Goal: Navigation & Orientation: Find specific page/section

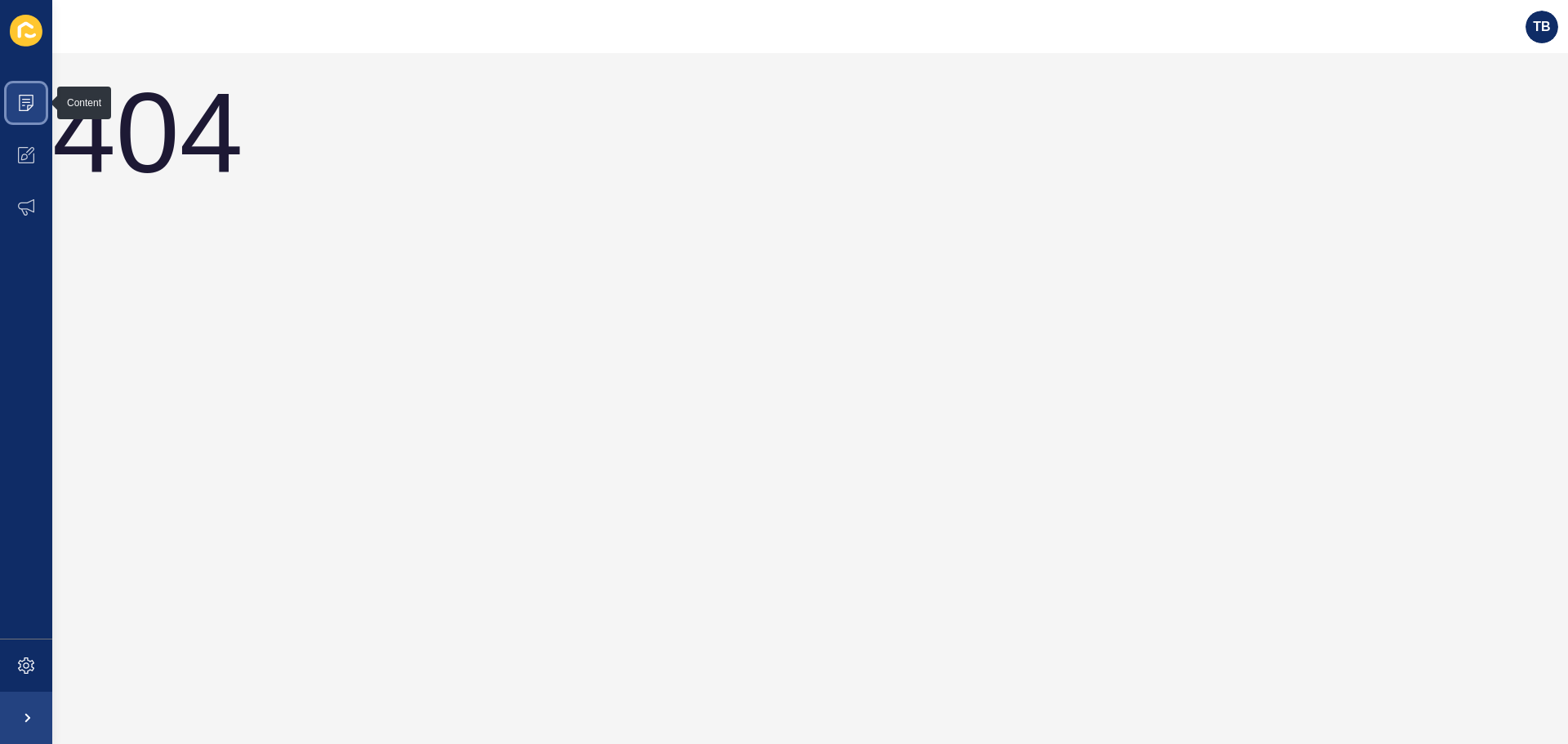
click at [26, 107] on icon at bounding box center [26, 103] width 16 height 16
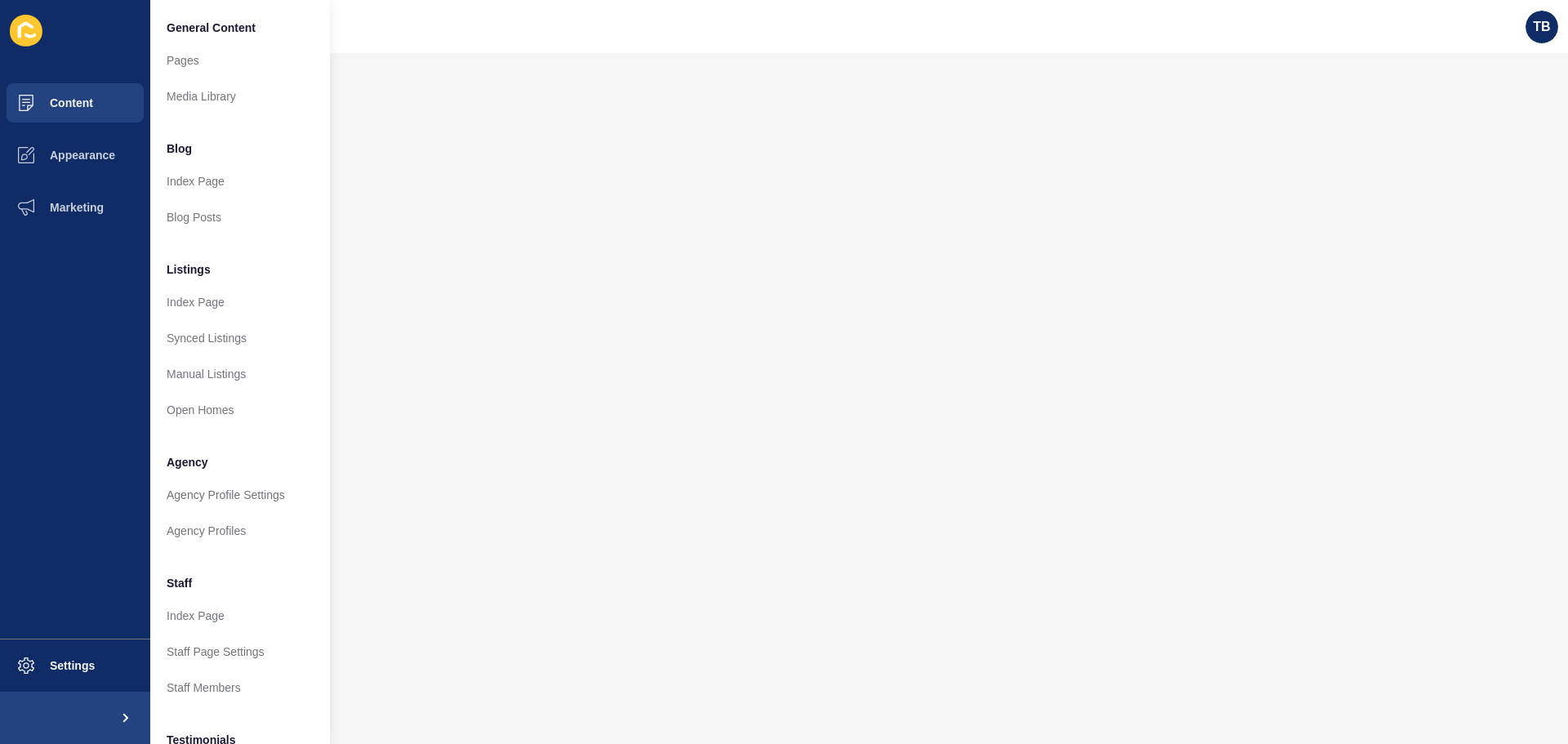
click at [22, 31] on icon at bounding box center [26, 30] width 33 height 32
click at [74, 309] on ul "Content Appearance Marketing" at bounding box center [75, 358] width 150 height 562
click at [62, 310] on ul "Content Appearance Marketing" at bounding box center [75, 358] width 150 height 562
click at [1537, 24] on span "TB" at bounding box center [1542, 27] width 17 height 16
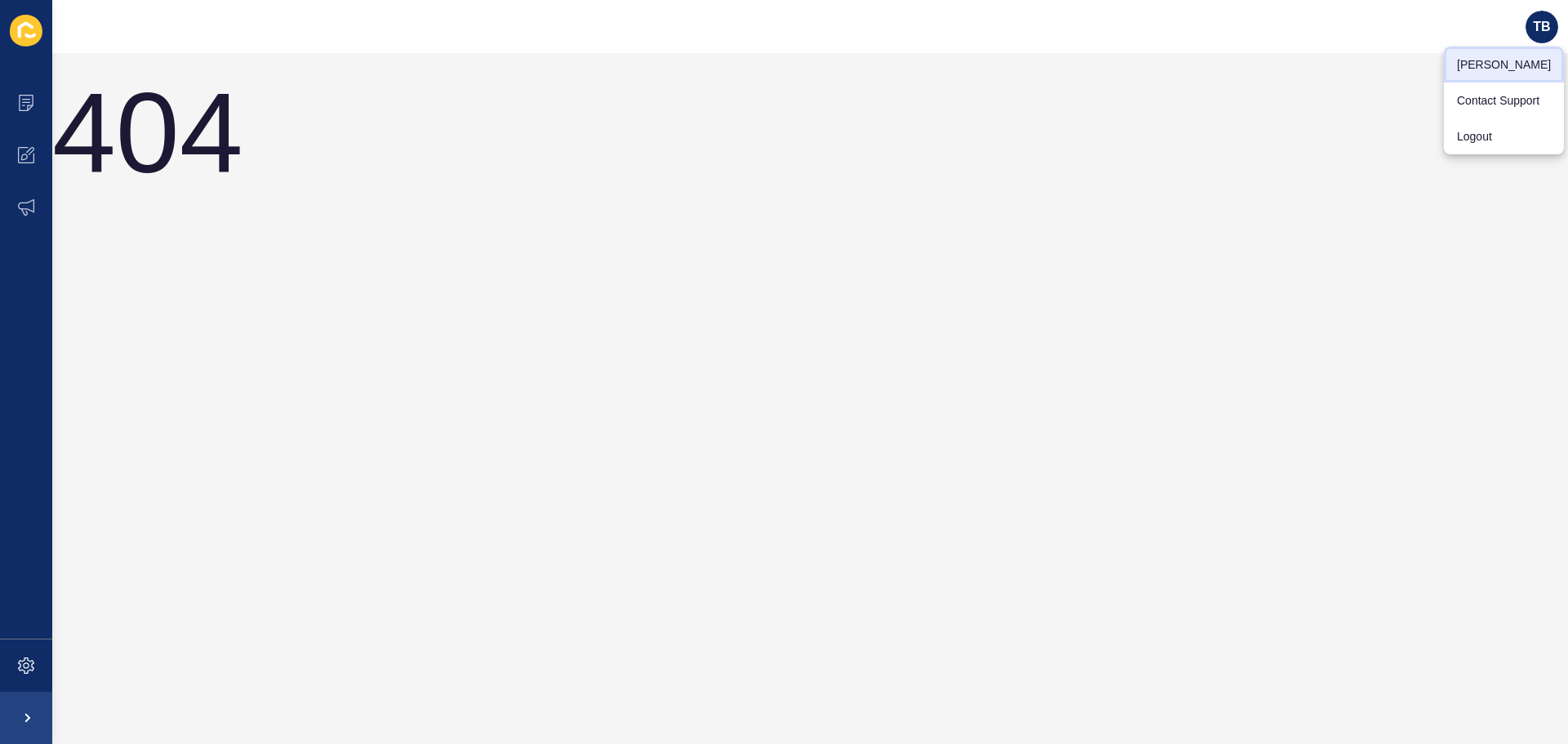
click at [1518, 55] on link "[PERSON_NAME]" at bounding box center [1504, 64] width 120 height 36
click at [26, 109] on icon at bounding box center [26, 103] width 16 height 16
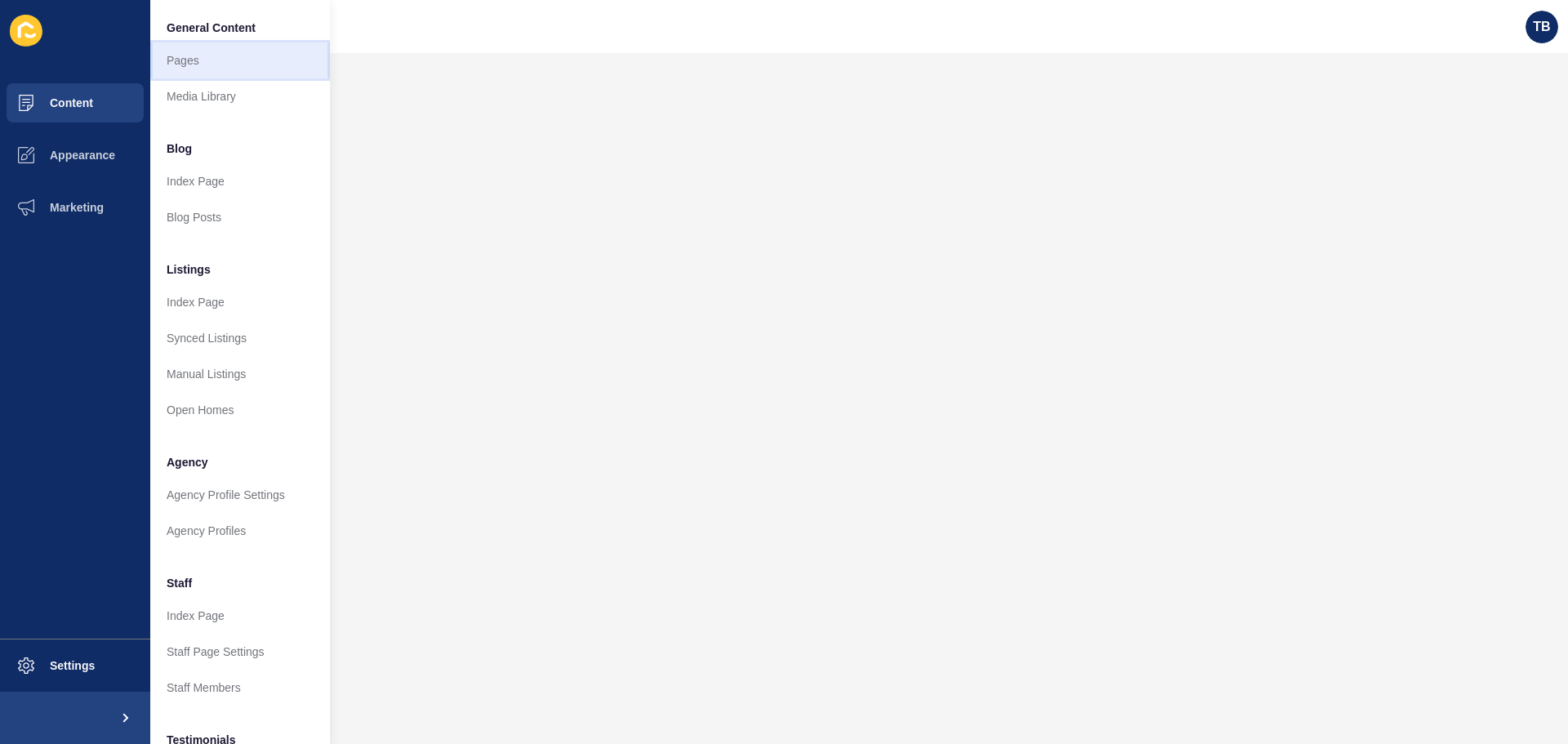
click at [190, 67] on link "Pages" at bounding box center [240, 61] width 180 height 36
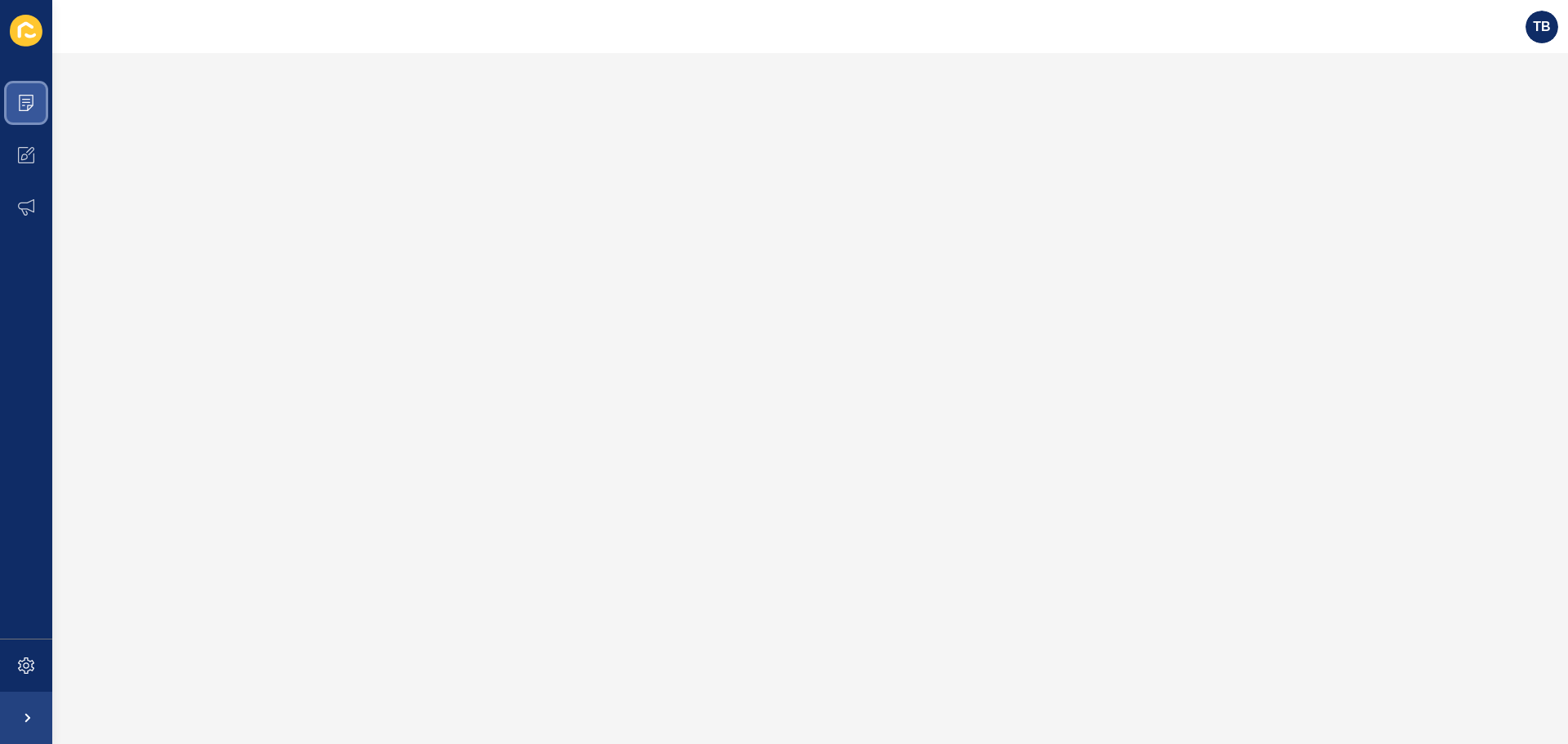
click at [20, 107] on icon at bounding box center [26, 103] width 14 height 16
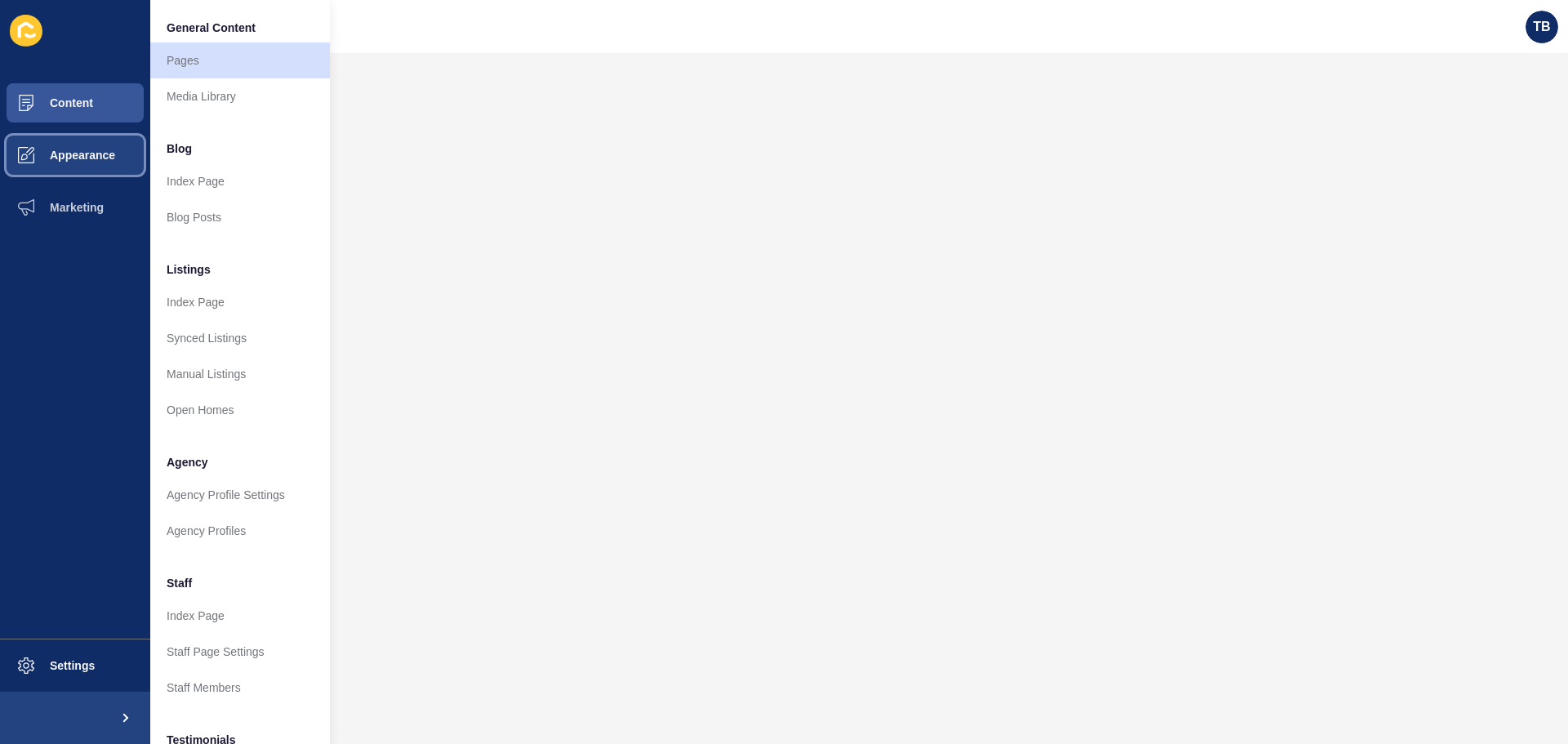
click at [79, 147] on button "Appearance" at bounding box center [75, 156] width 150 height 52
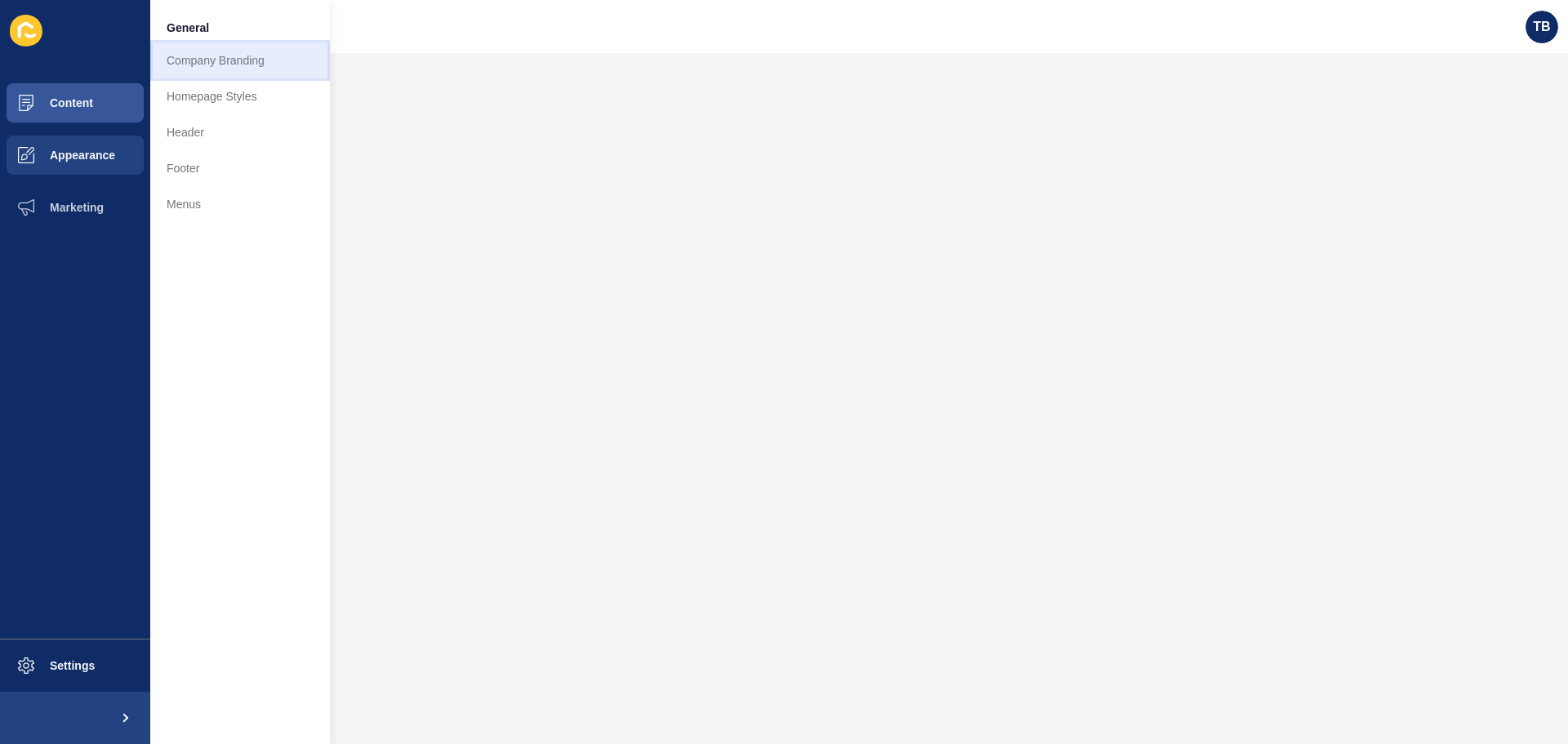
click at [220, 56] on link "Company Branding" at bounding box center [240, 61] width 180 height 36
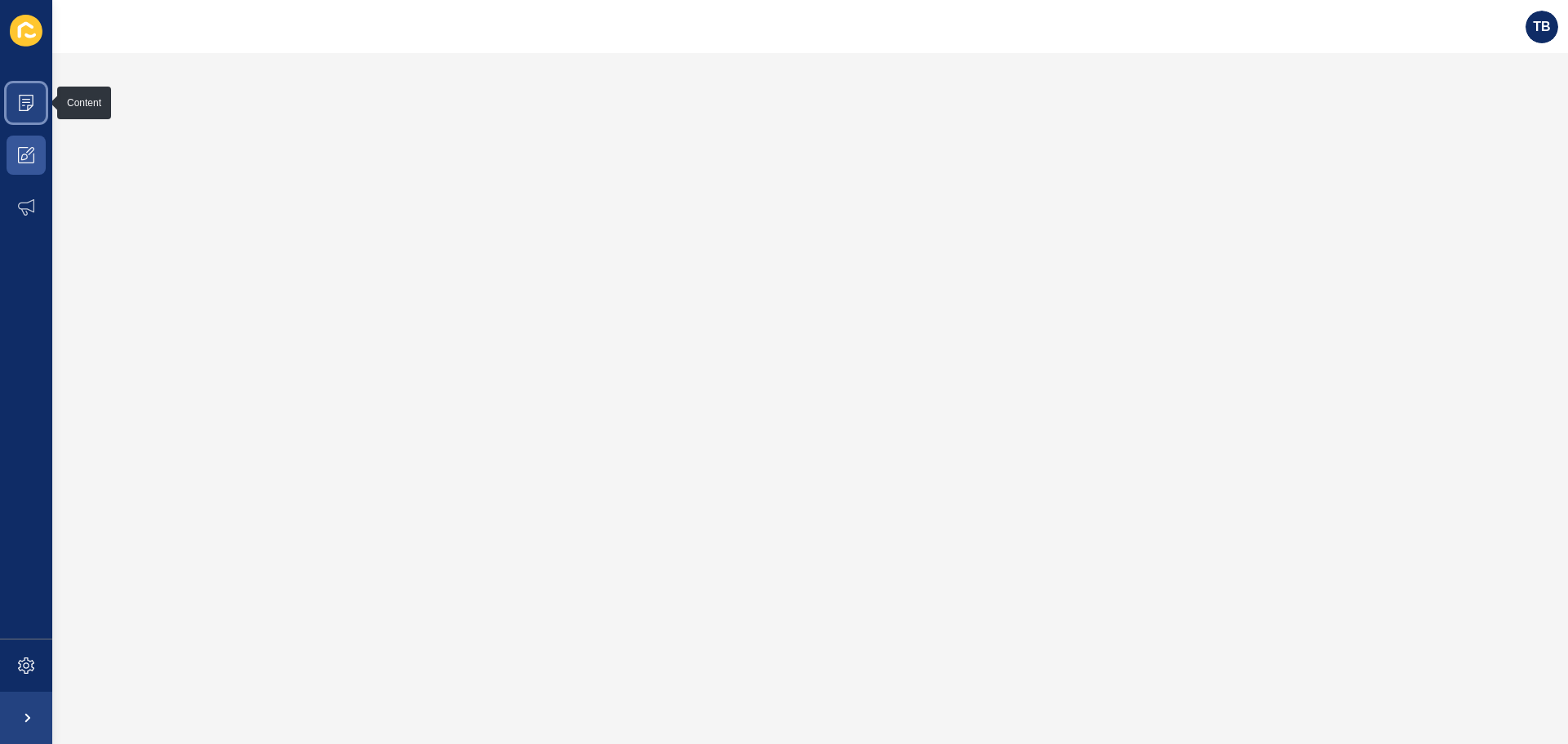
click at [26, 108] on icon at bounding box center [26, 103] width 16 height 16
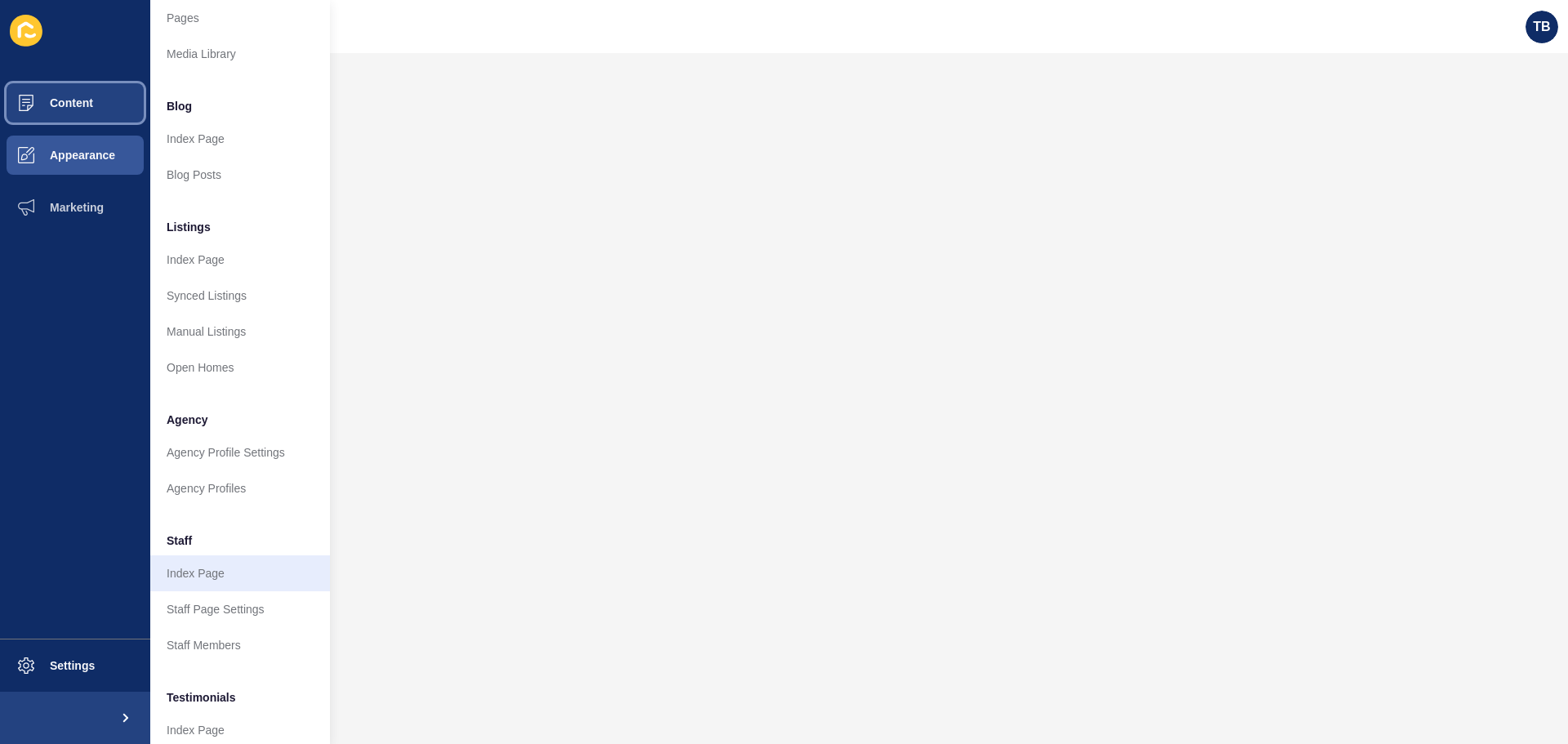
scroll to position [81, 0]
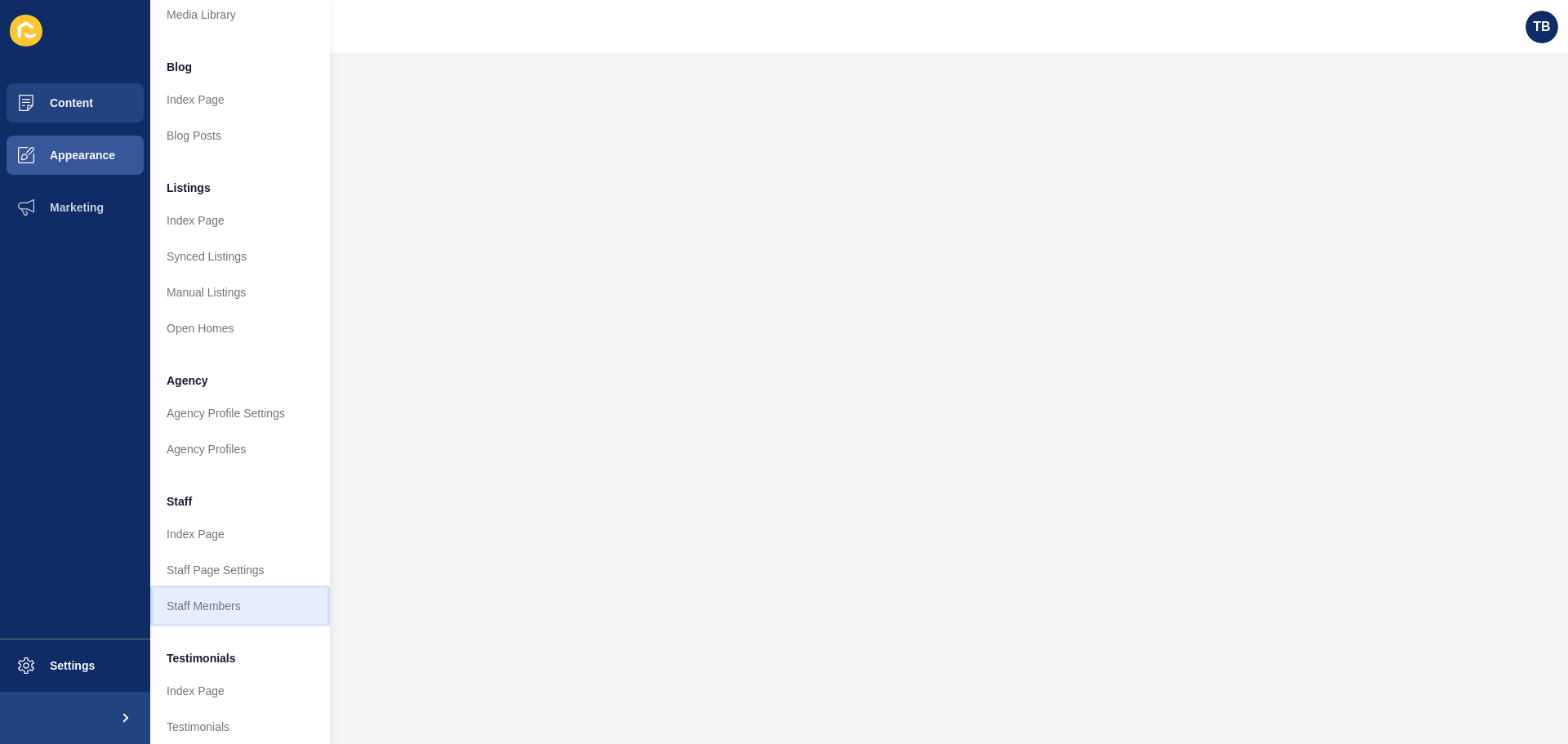
click at [232, 602] on link "Staff Members" at bounding box center [240, 606] width 180 height 36
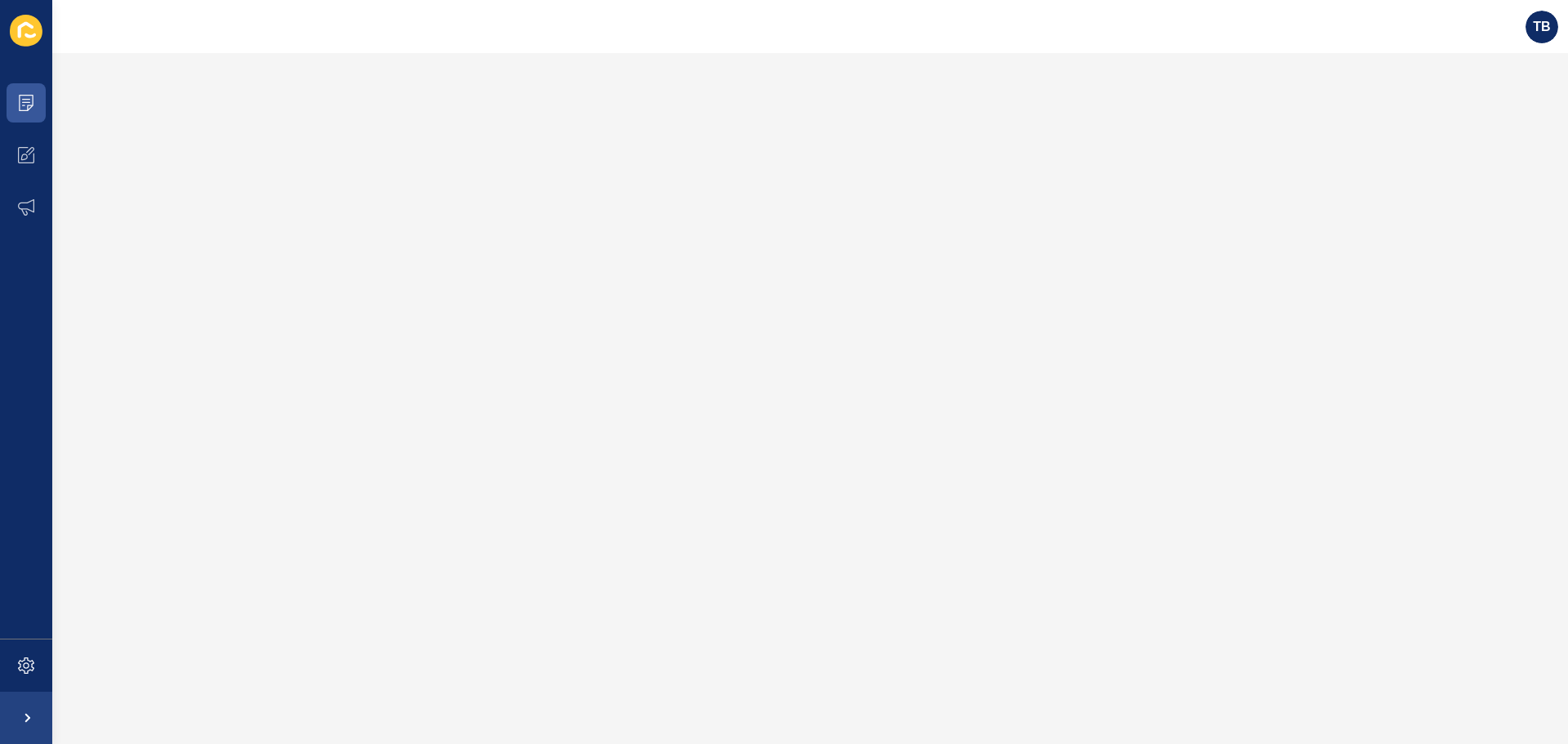
click at [29, 27] on icon at bounding box center [26, 30] width 33 height 32
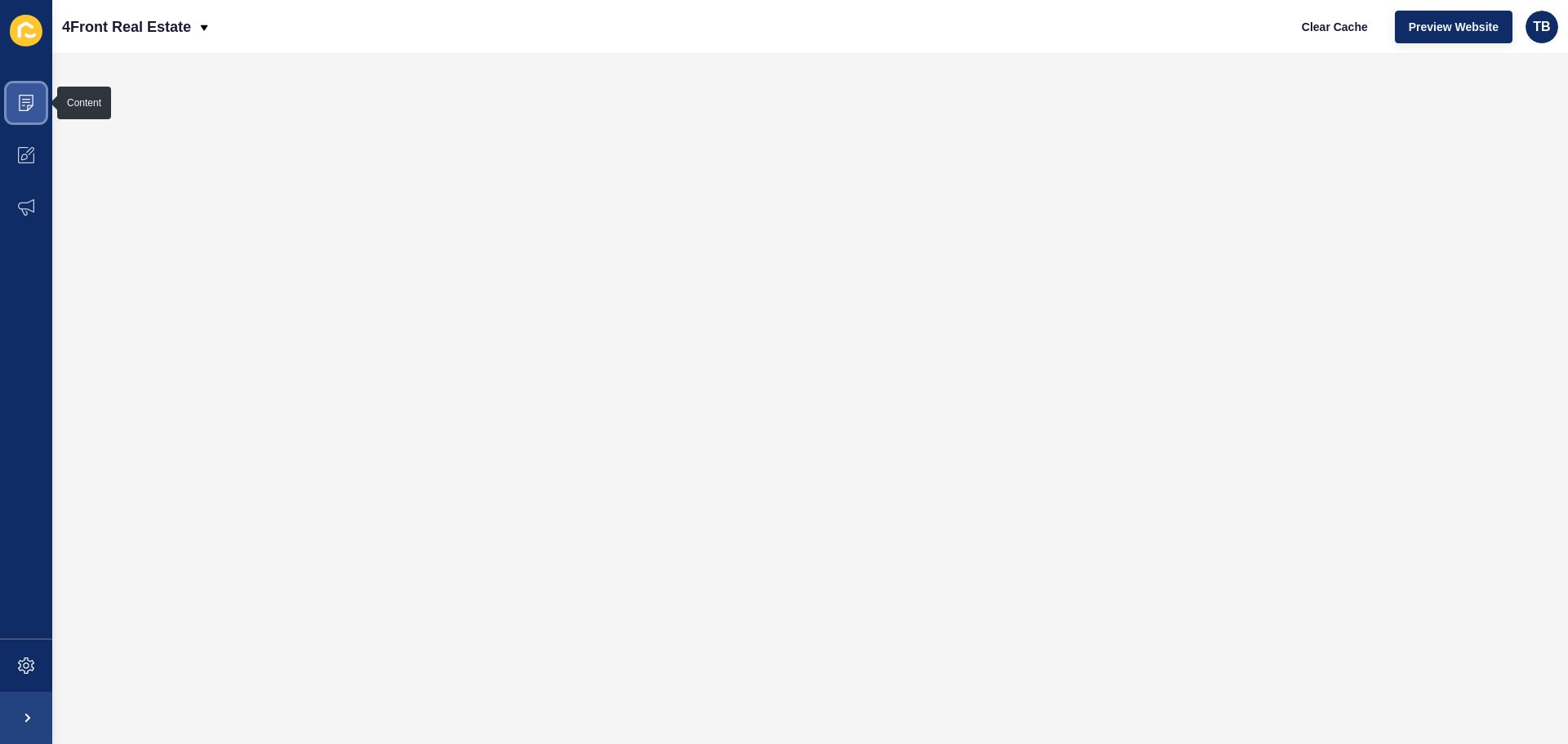
click at [28, 104] on icon at bounding box center [26, 103] width 16 height 16
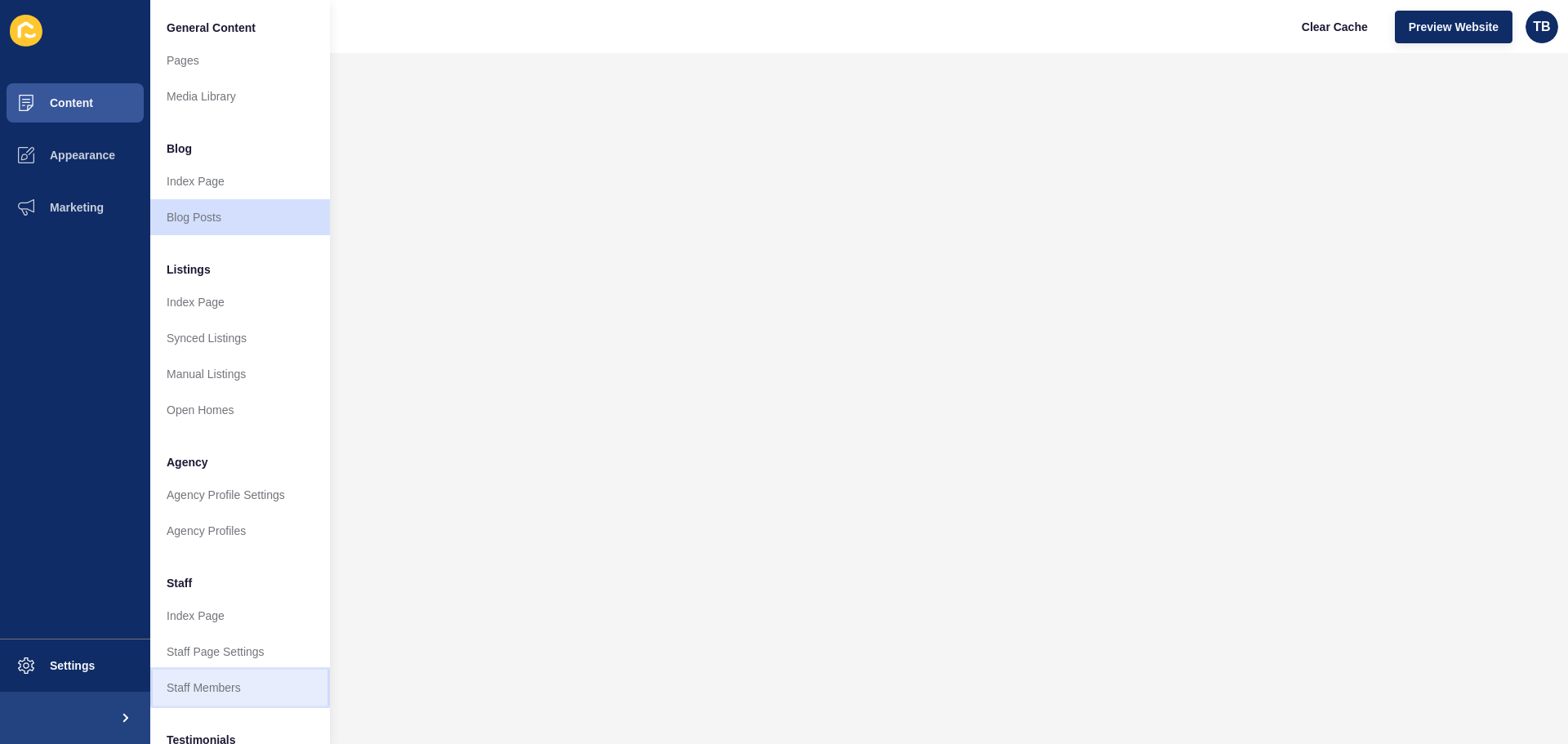
click at [228, 682] on link "Staff Members" at bounding box center [240, 688] width 180 height 36
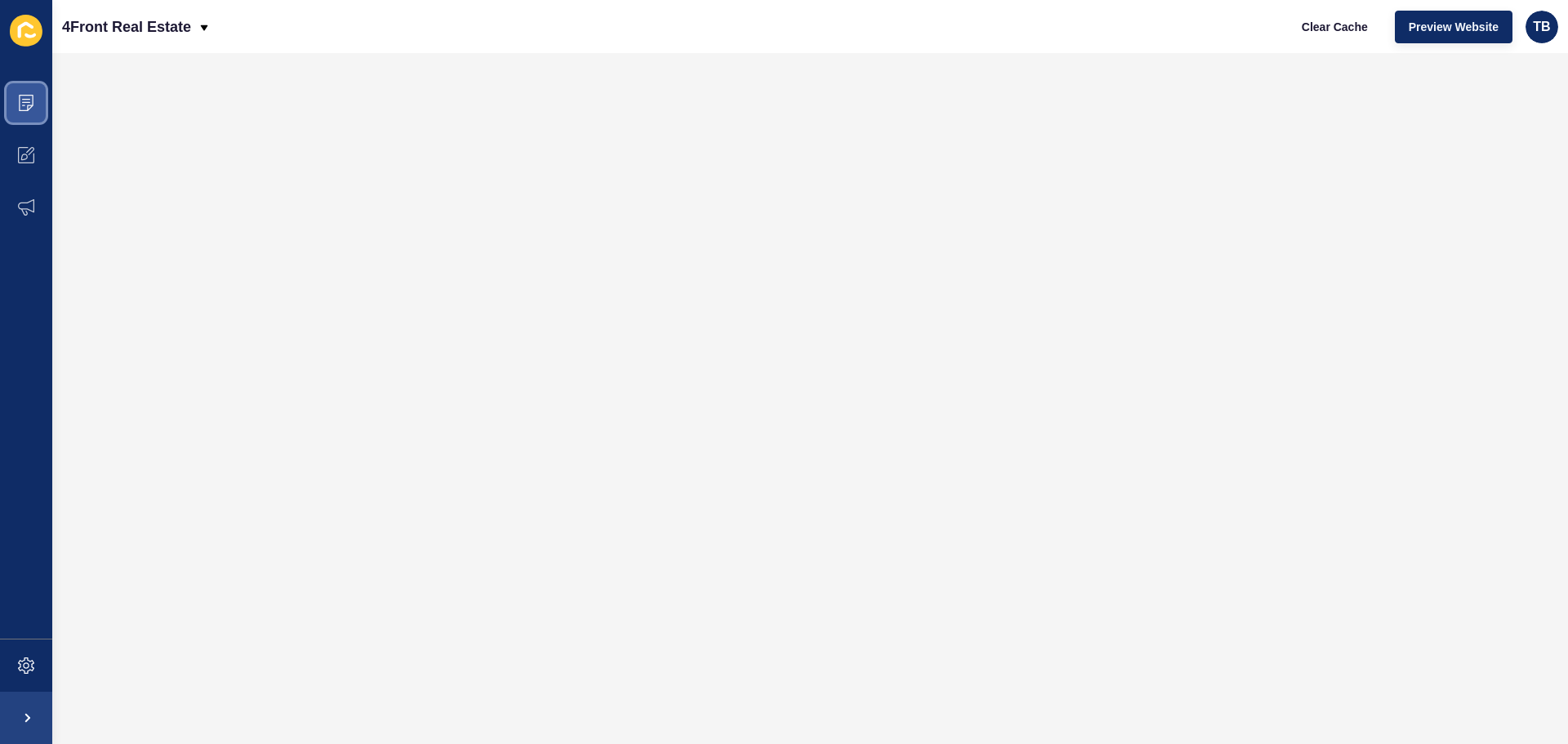
click at [30, 105] on icon at bounding box center [26, 103] width 14 height 16
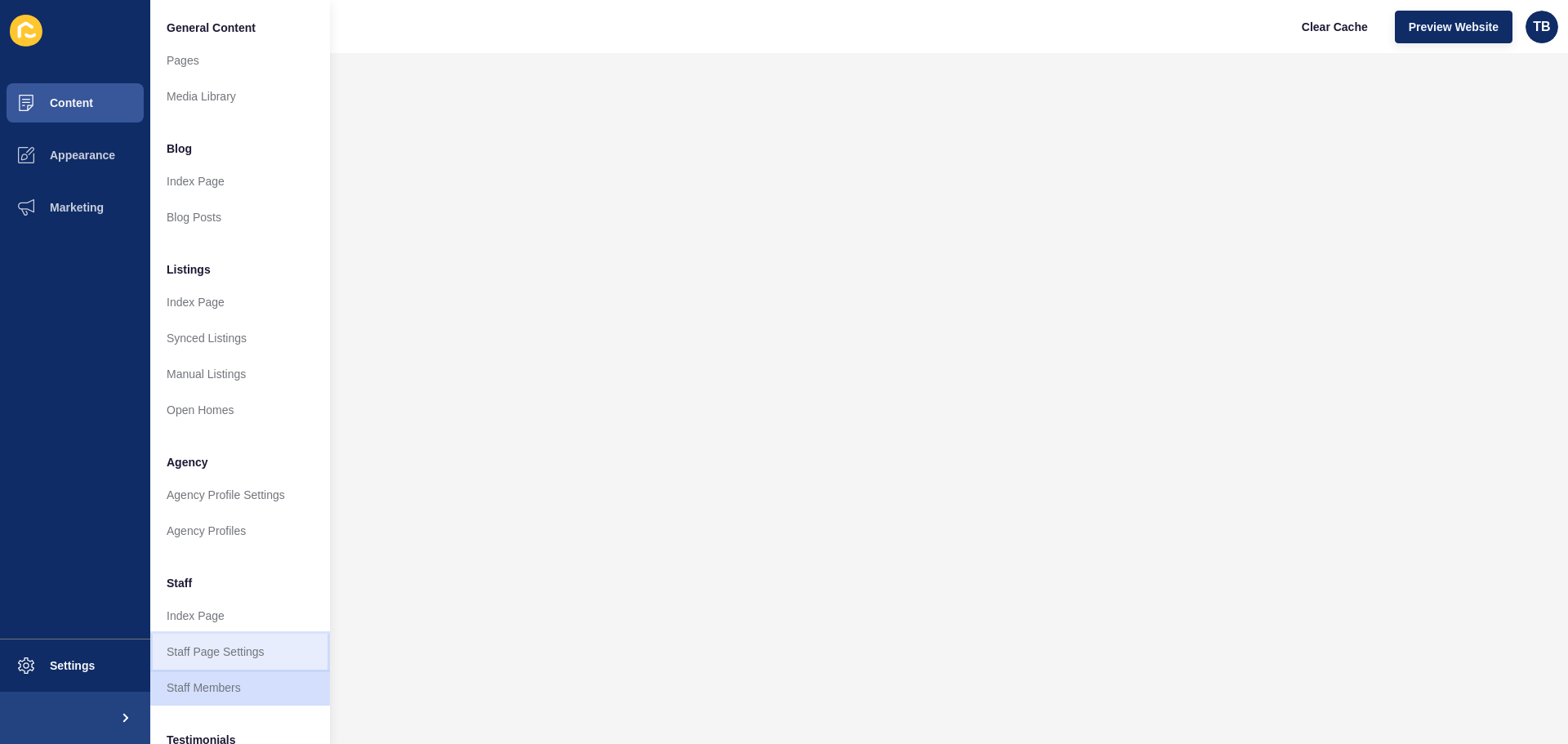
click at [247, 651] on link "Staff Page Settings" at bounding box center [240, 652] width 180 height 36
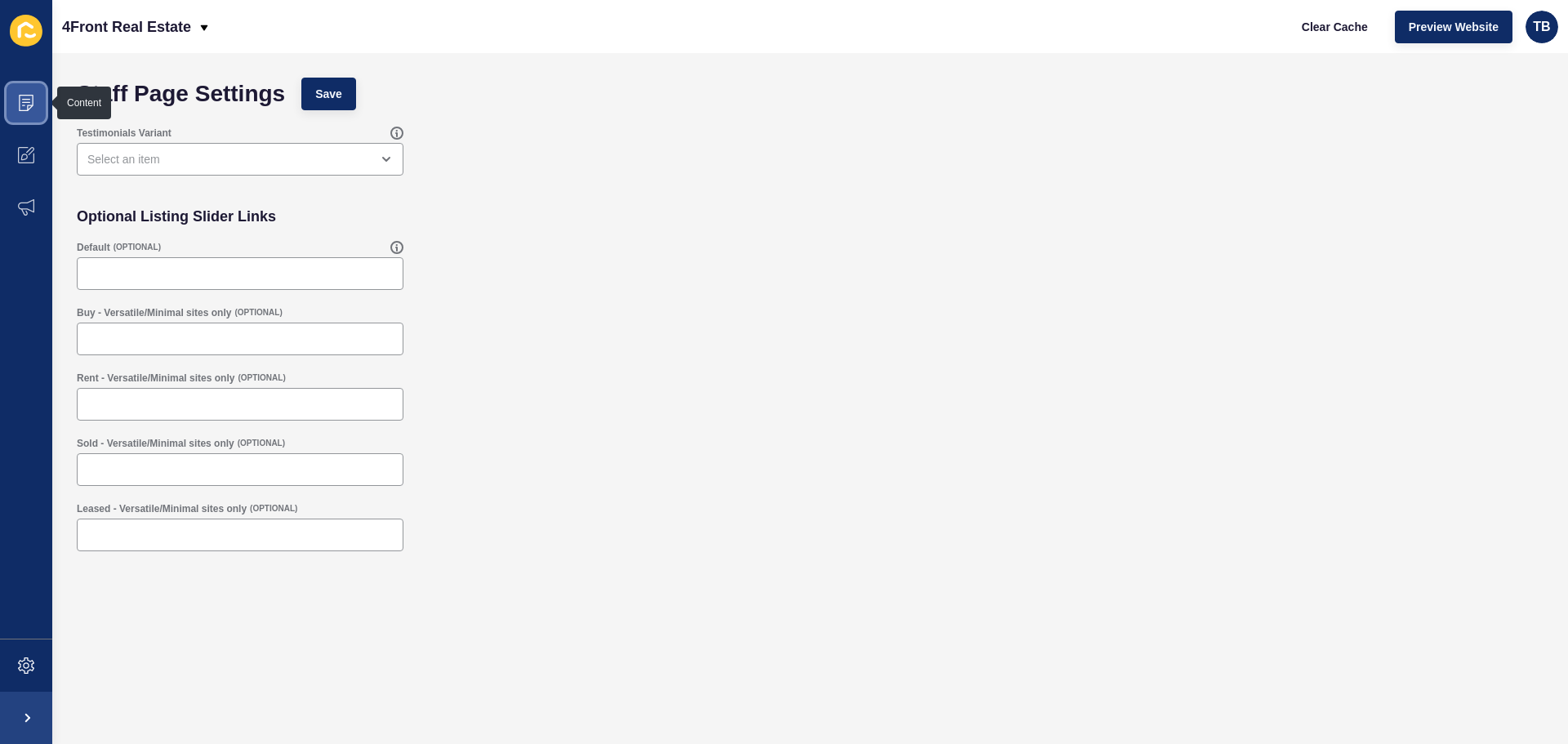
click at [29, 104] on icon at bounding box center [26, 103] width 16 height 16
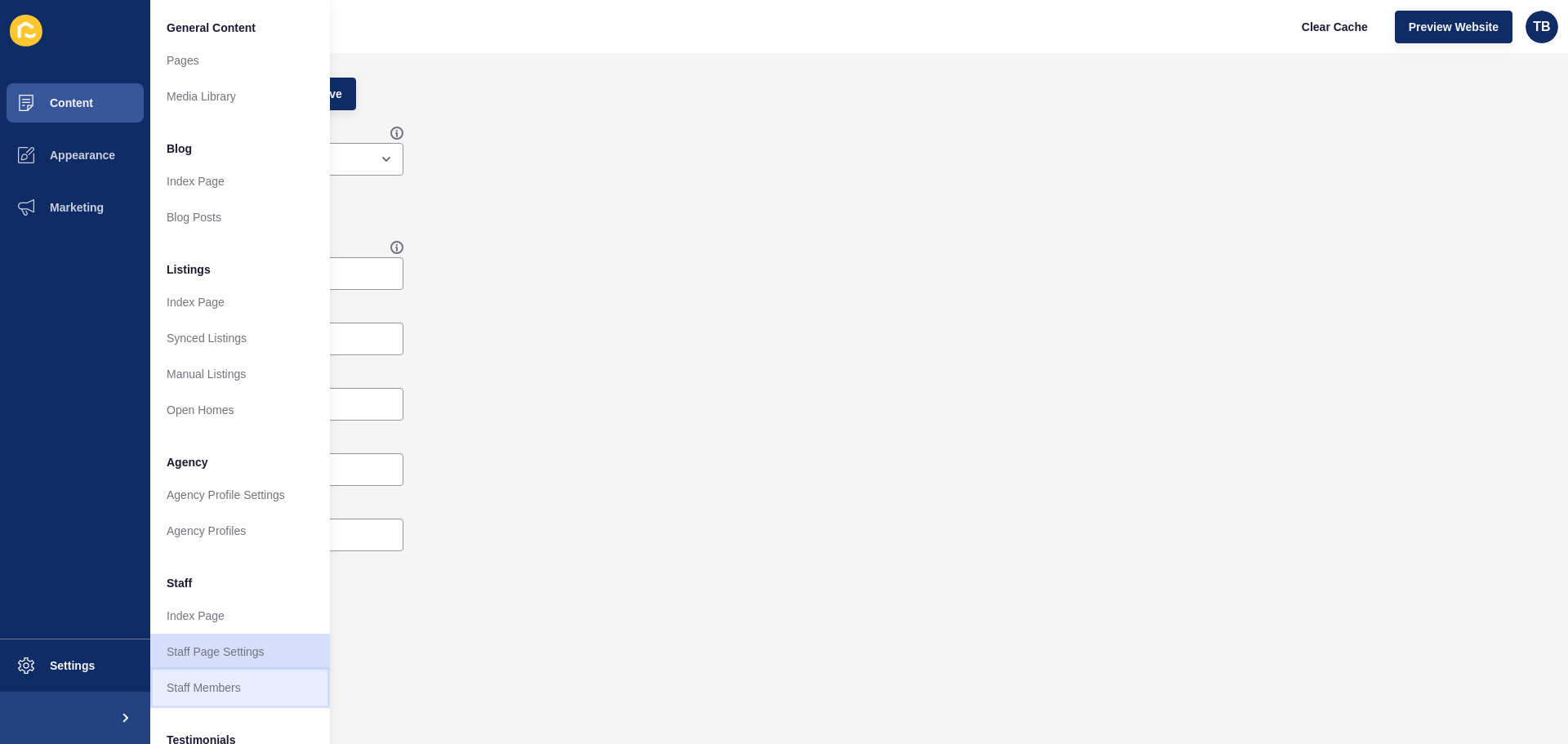
click at [218, 683] on link "Staff Members" at bounding box center [240, 688] width 180 height 36
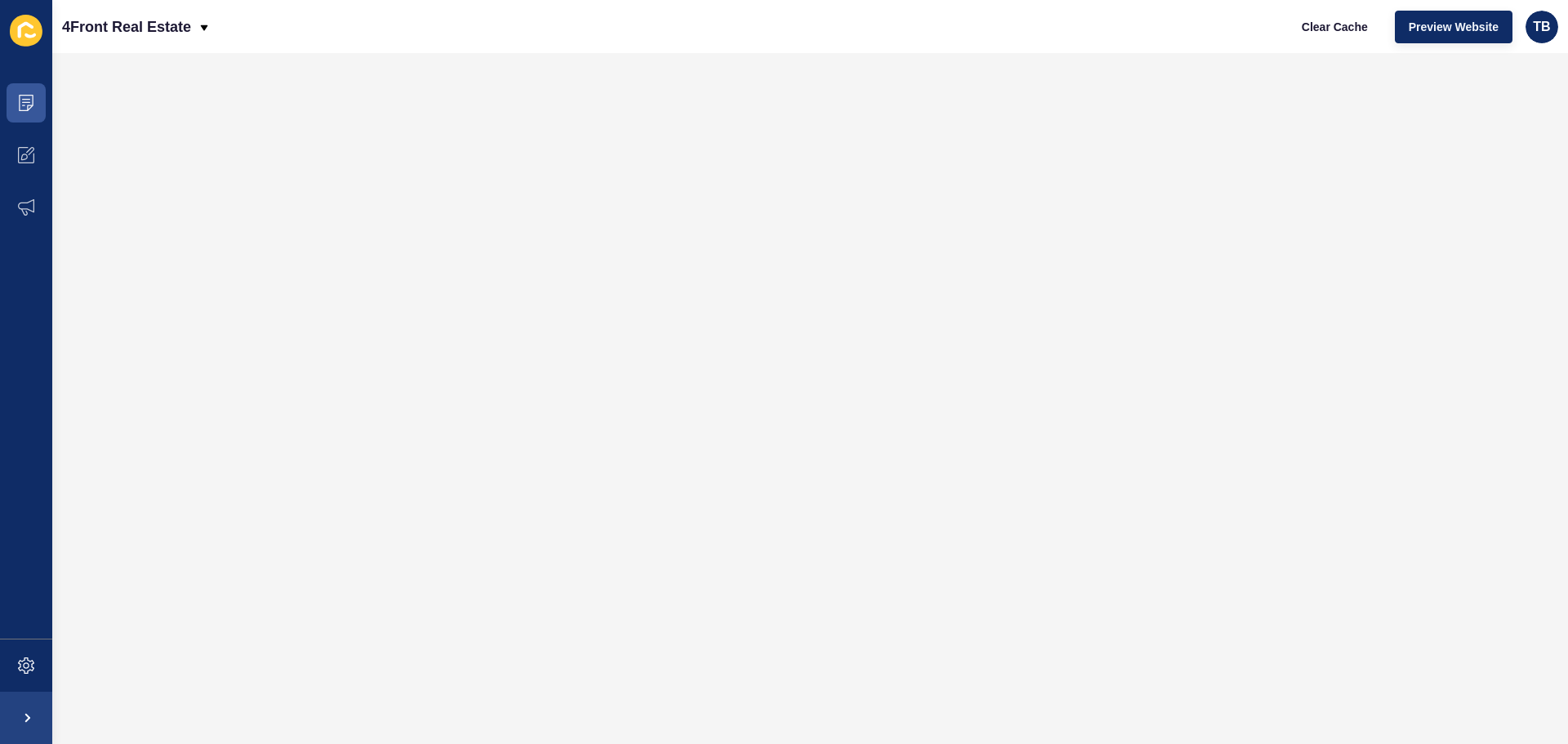
click at [29, 26] on icon at bounding box center [25, 30] width 15 height 16
click at [33, 29] on icon at bounding box center [26, 30] width 33 height 32
click at [27, 108] on icon at bounding box center [26, 103] width 16 height 16
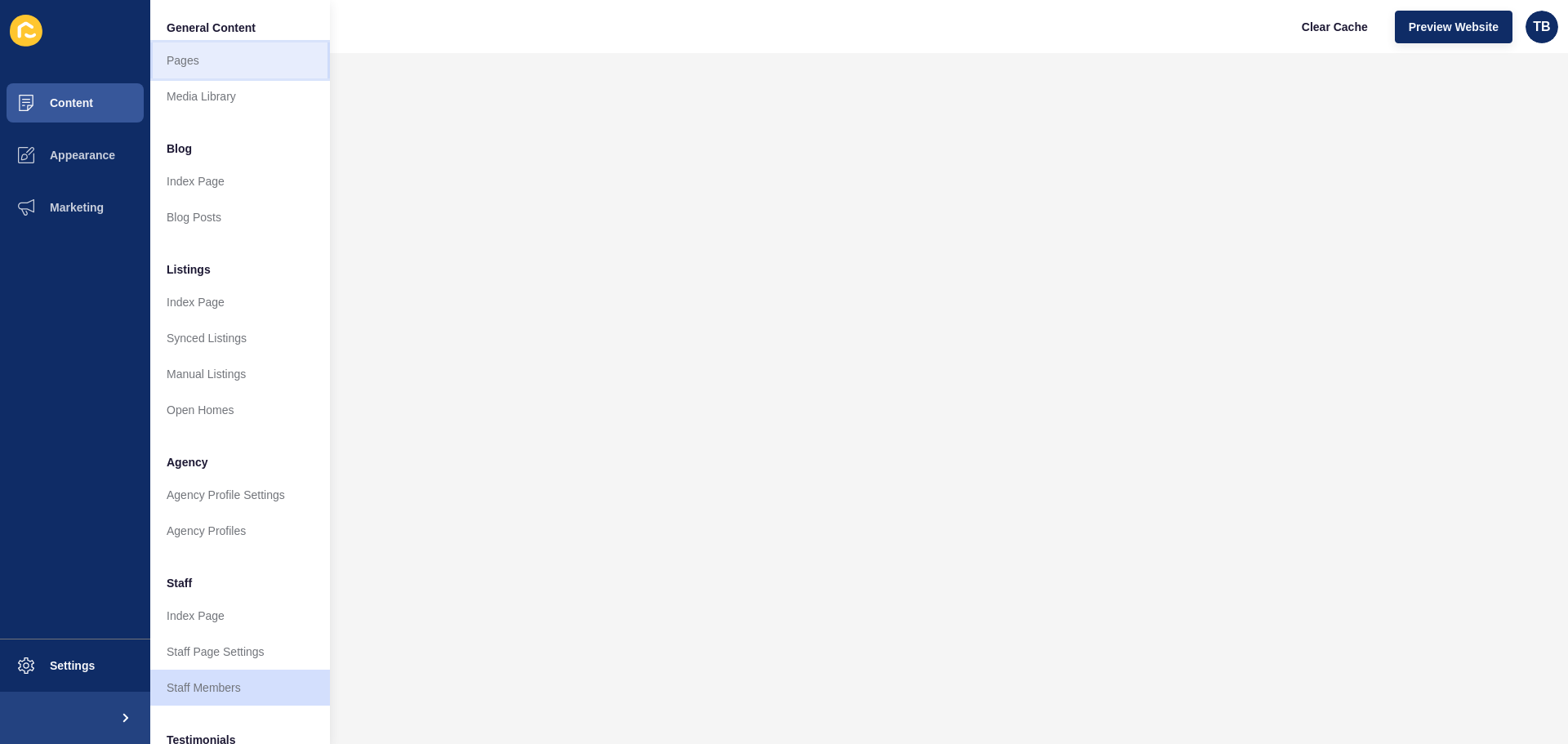
click at [204, 62] on link "Pages" at bounding box center [240, 61] width 180 height 36
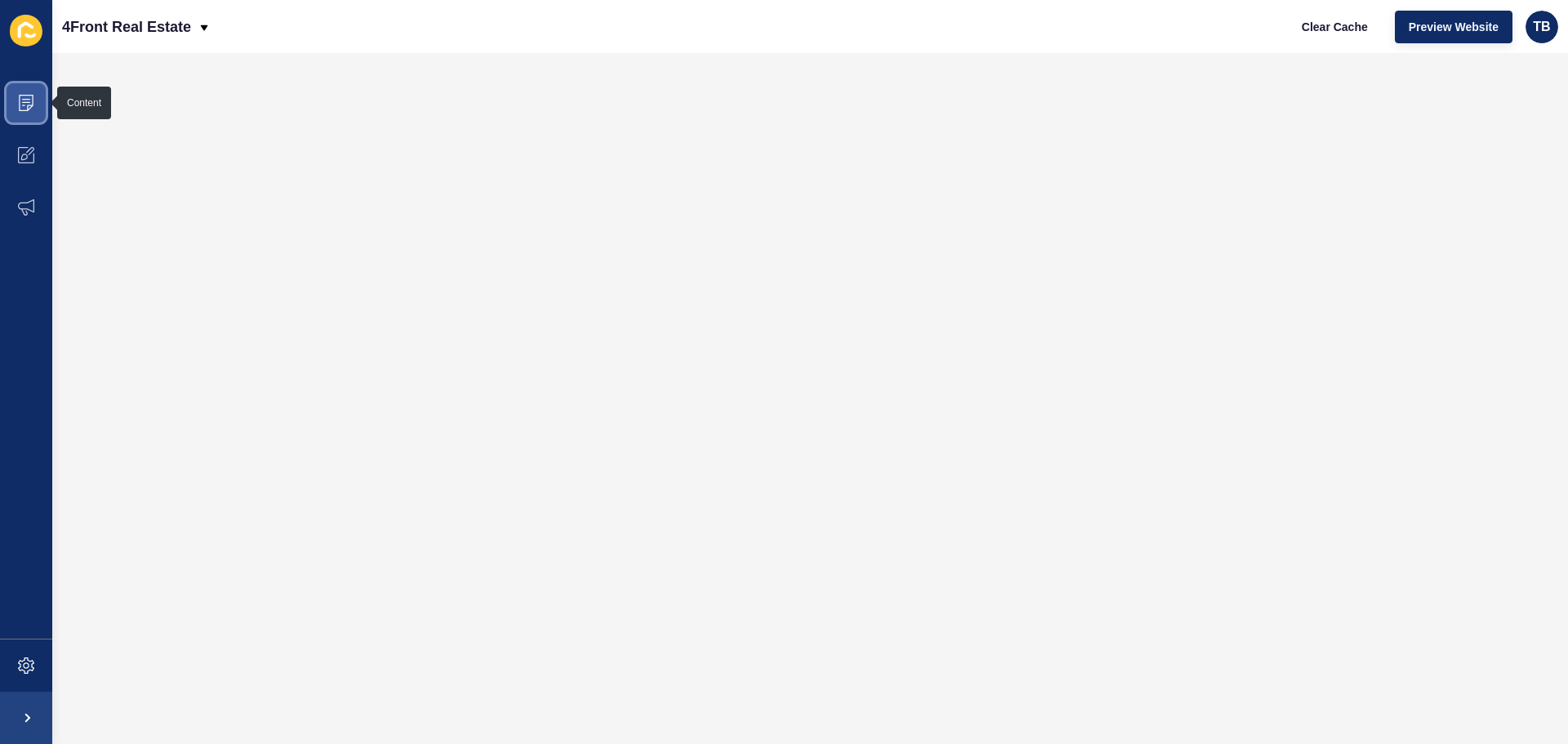
click at [22, 102] on icon at bounding box center [26, 103] width 16 height 16
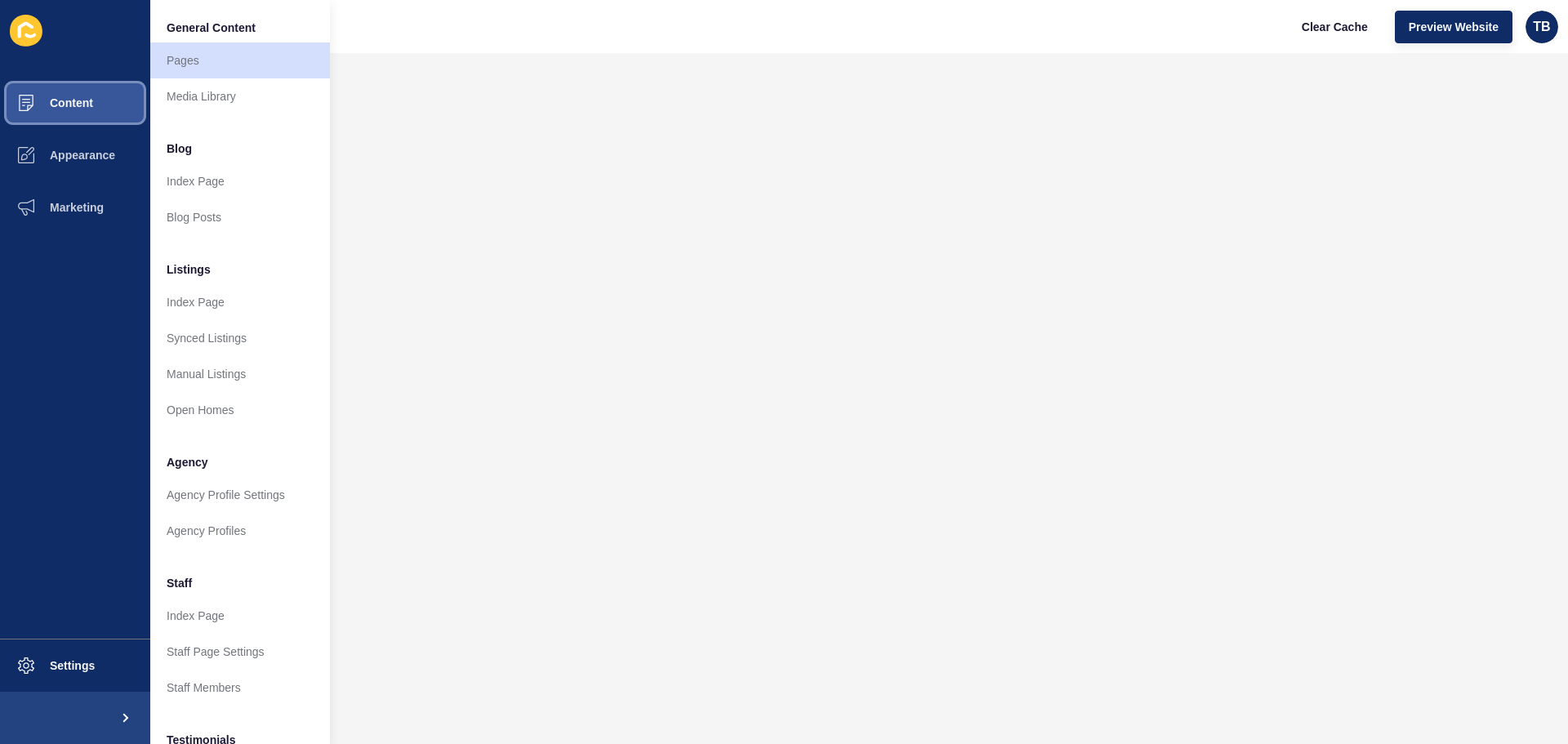
click at [75, 108] on span "Content" at bounding box center [45, 102] width 96 height 13
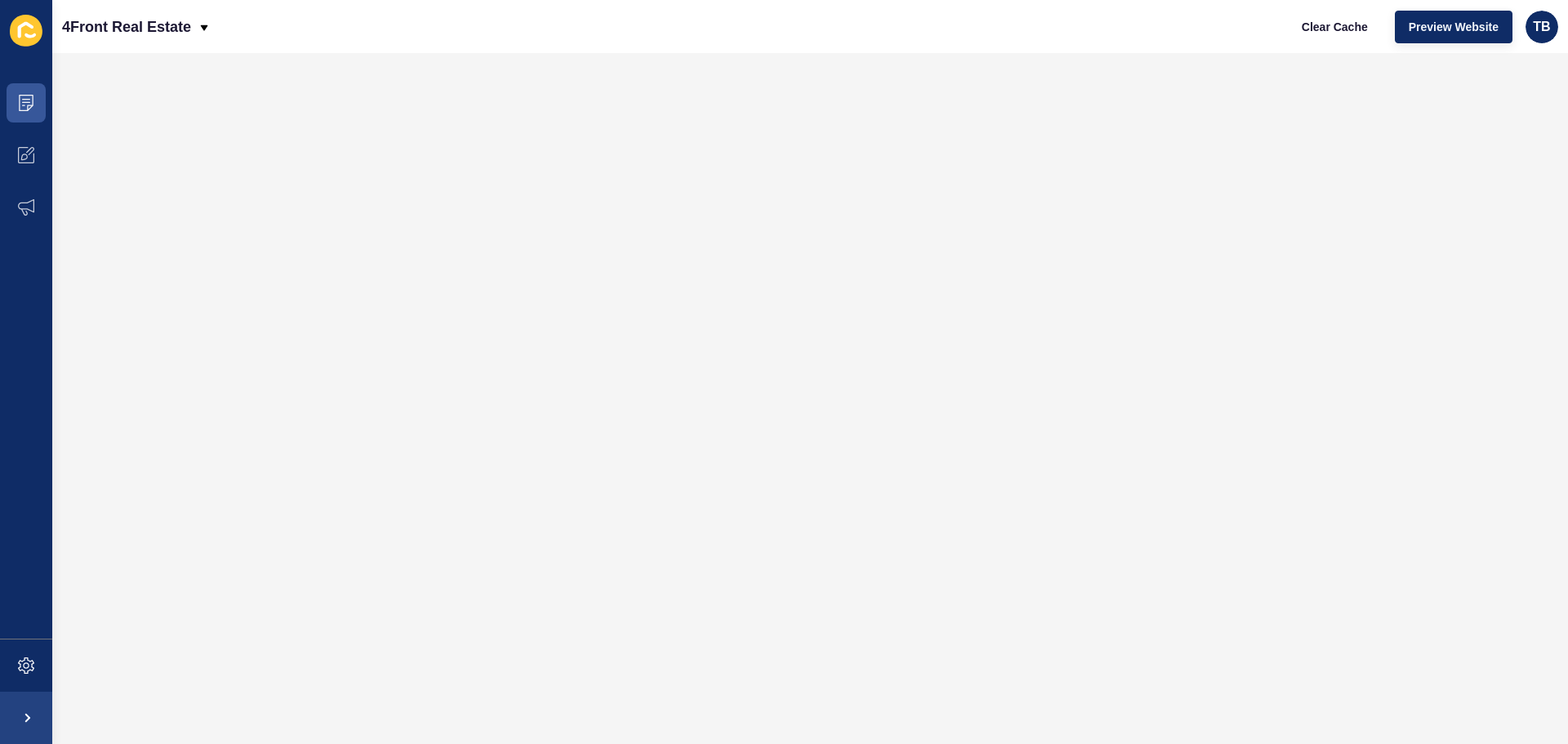
click at [22, 31] on icon at bounding box center [26, 30] width 33 height 32
click at [29, 104] on icon at bounding box center [26, 103] width 16 height 16
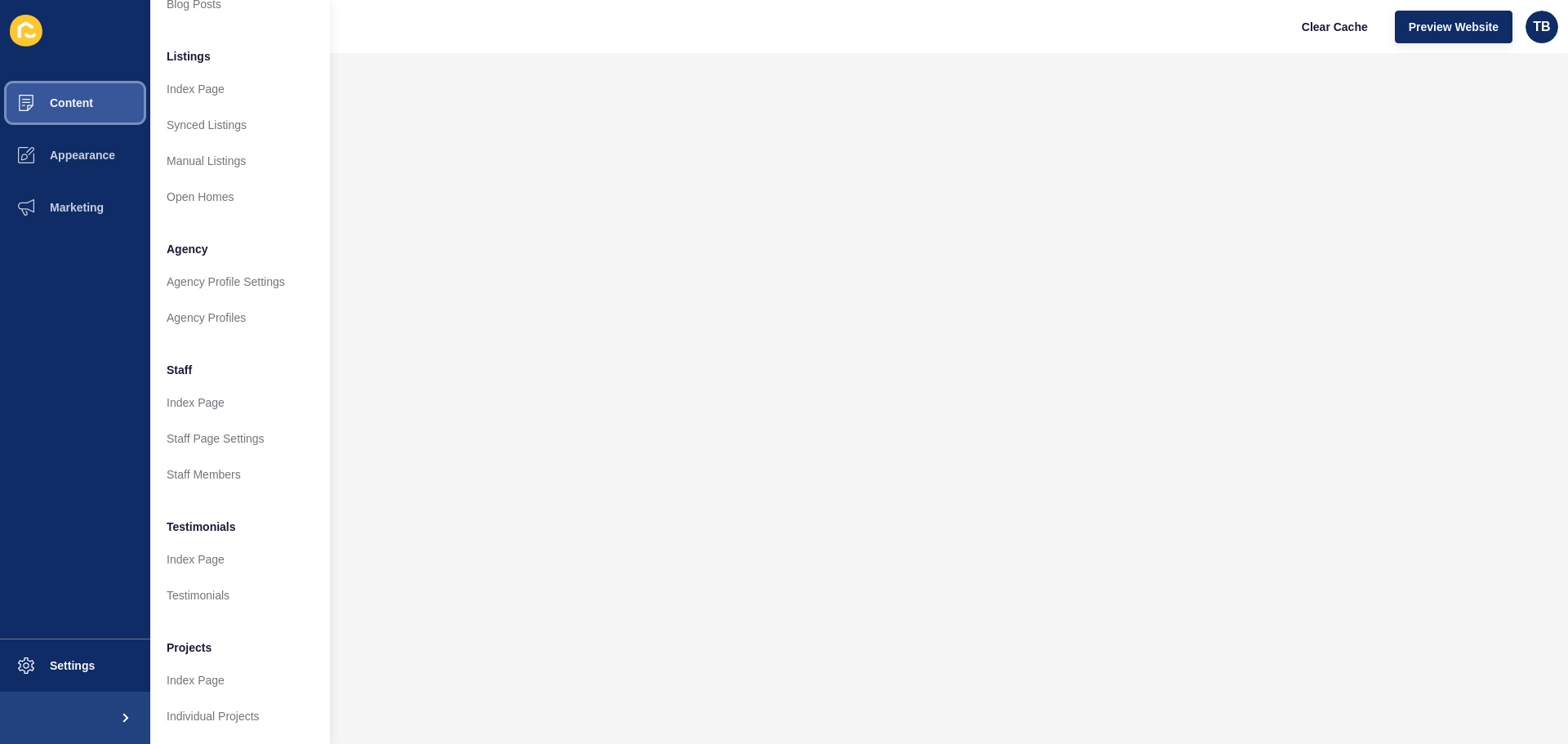
scroll to position [225, 0]
click at [224, 577] on link "Testimonials" at bounding box center [240, 596] width 180 height 36
